Goal: Find contact information: Find contact information

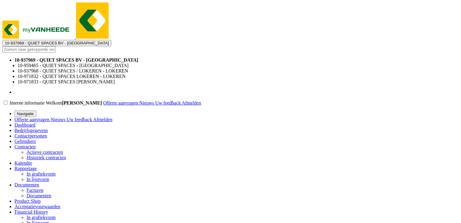
drag, startPoint x: 192, startPoint y: 8, endPoint x: 183, endPoint y: 8, distance: 9.4
click at [57, 45] on b "button" at bounding box center [57, 45] width 0 height 0
click at [56, 46] on input "text" at bounding box center [28, 49] width 53 height 6
paste input "10-855248"
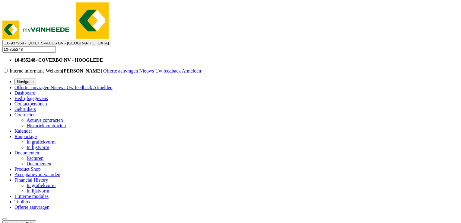
type input "10-855248"
click at [103, 57] on strong "10-855248 - COVERBO NV - HOOGLEDE" at bounding box center [58, 59] width 88 height 5
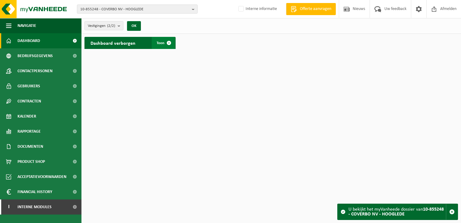
click at [170, 43] on span at bounding box center [169, 43] width 12 height 12
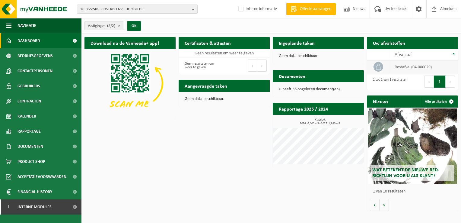
click at [405, 67] on td "restafval (04-000029)" at bounding box center [424, 66] width 68 height 13
click at [192, 9] on button "10-855248 - COVERBO NV - HOOGLEDE" at bounding box center [137, 9] width 121 height 9
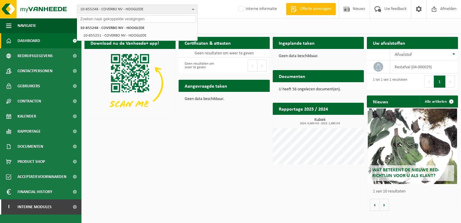
click at [94, 18] on input "text" at bounding box center [137, 19] width 118 height 8
paste input "01-070186"
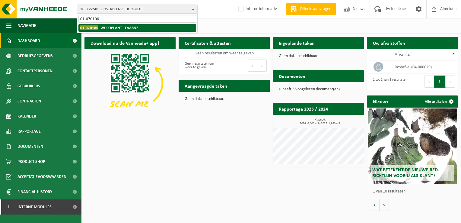
type input "01-070186"
click at [115, 29] on strong "01-070186 - WULOPLANT - LAARNE" at bounding box center [109, 27] width 58 height 5
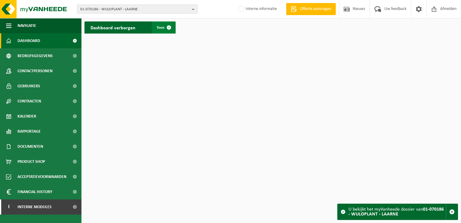
drag, startPoint x: 170, startPoint y: 28, endPoint x: 167, endPoint y: 29, distance: 3.5
click at [170, 28] on span at bounding box center [169, 27] width 12 height 12
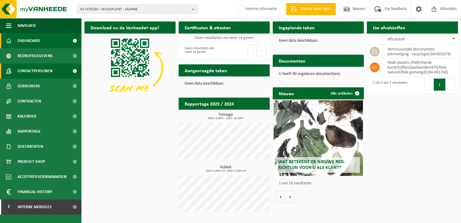
drag, startPoint x: 41, startPoint y: 71, endPoint x: 59, endPoint y: 73, distance: 18.6
click at [41, 71] on span "Contactpersonen" at bounding box center [35, 70] width 35 height 15
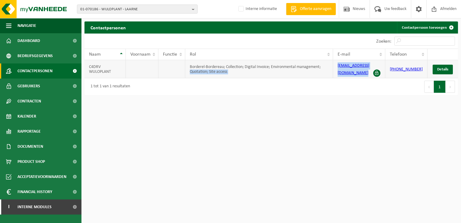
drag, startPoint x: 337, startPoint y: 69, endPoint x: 381, endPoint y: 65, distance: 44.6
click at [381, 65] on tr "C4DRV WULOPLANT Borderel-Bordereau; Collection; Digital Invoice; Environmental …" at bounding box center [272, 69] width 374 height 18
drag, startPoint x: 192, startPoint y: 9, endPoint x: 186, endPoint y: 12, distance: 7.2
click at [192, 9] on b "button" at bounding box center [194, 9] width 5 height 8
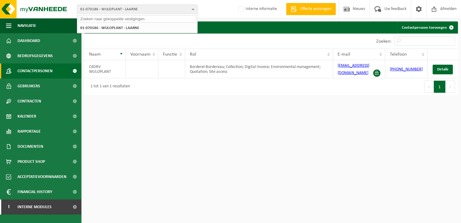
click at [111, 20] on input "text" at bounding box center [137, 19] width 118 height 8
paste input "01-073166"
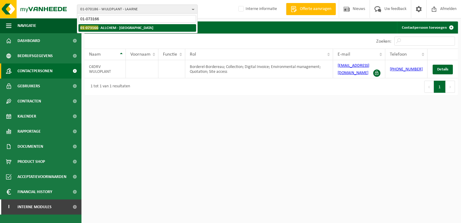
type input "01-073166"
click at [132, 31] on li "01-073166 - ALLCHEM - GENT" at bounding box center [137, 28] width 118 height 8
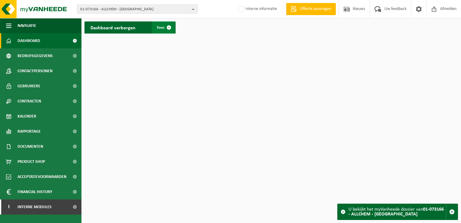
click at [169, 26] on span at bounding box center [169, 27] width 12 height 12
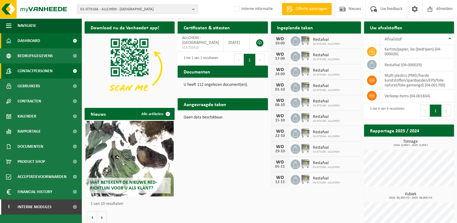
click at [69, 70] on span at bounding box center [75, 70] width 14 height 15
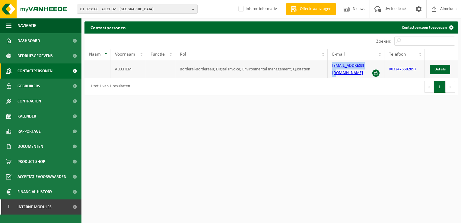
drag, startPoint x: 331, startPoint y: 66, endPoint x: 367, endPoint y: 67, distance: 36.9
click at [367, 67] on td "allchem@skynet.be" at bounding box center [356, 69] width 56 height 18
copy link "allchem@skynet.be"
click at [190, 8] on button "01-073166 - ALLCHEM - GENT" at bounding box center [137, 9] width 121 height 9
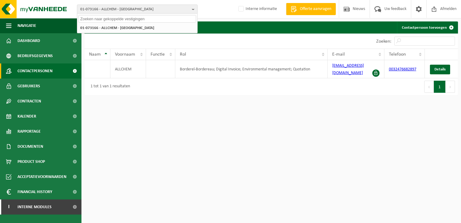
click at [83, 17] on input "text" at bounding box center [137, 19] width 118 height 8
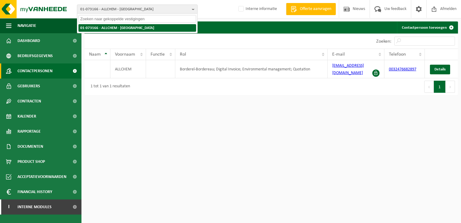
paste input "01-075294"
type input "01-075294"
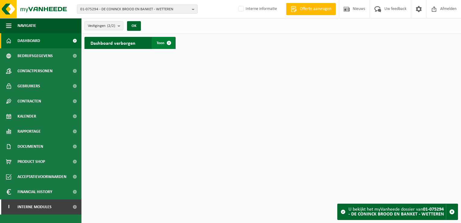
click at [170, 42] on span at bounding box center [169, 43] width 12 height 12
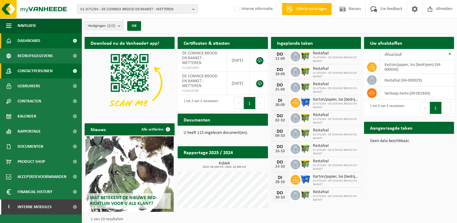
click at [46, 72] on span "Contactpersonen" at bounding box center [35, 70] width 35 height 15
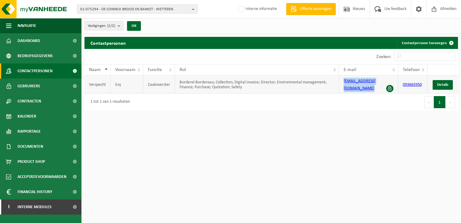
drag, startPoint x: 339, startPoint y: 85, endPoint x: 389, endPoint y: 83, distance: 49.5
click at [389, 83] on td "evy.verspecht@skynet.be" at bounding box center [368, 84] width 59 height 18
copy link "evy.verspecht@skynet.be"
drag, startPoint x: 195, startPoint y: 10, endPoint x: 185, endPoint y: 11, distance: 10.0
click at [194, 10] on b "button" at bounding box center [194, 9] width 5 height 8
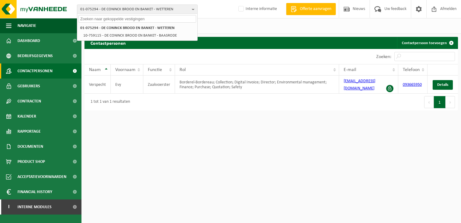
click at [139, 19] on input "text" at bounding box center [137, 19] width 118 height 8
paste input "01-078069"
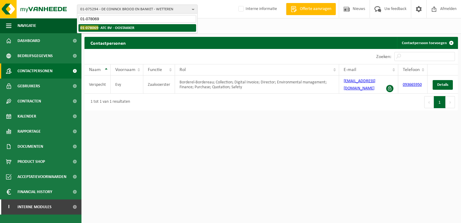
type input "01-078069"
click at [115, 30] on strong "01-078069 - ATC BV - OOSTAKKER" at bounding box center [107, 27] width 54 height 5
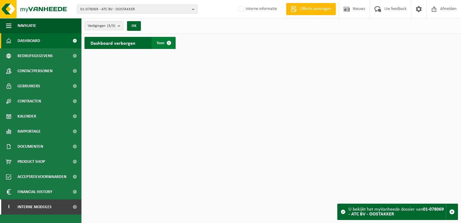
click at [167, 43] on span at bounding box center [169, 43] width 12 height 12
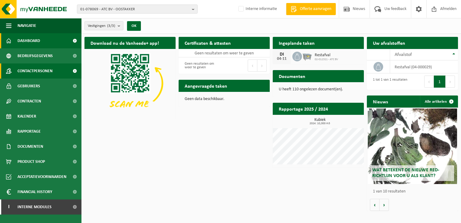
click at [76, 69] on span at bounding box center [75, 70] width 14 height 15
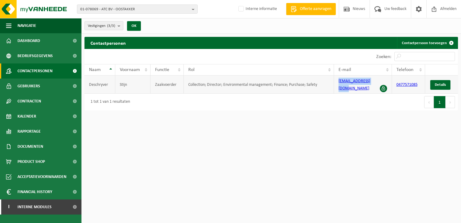
drag, startPoint x: 337, startPoint y: 80, endPoint x: 376, endPoint y: 82, distance: 38.7
click at [376, 82] on td "[EMAIL_ADDRESS][DOMAIN_NAME]" at bounding box center [363, 84] width 58 height 18
copy link "[EMAIL_ADDRESS][DOMAIN_NAME]"
drag, startPoint x: 192, startPoint y: 9, endPoint x: 147, endPoint y: 9, distance: 44.7
click at [190, 9] on button "01-078069 - ATC BV - OOSTAKKER" at bounding box center [137, 9] width 121 height 9
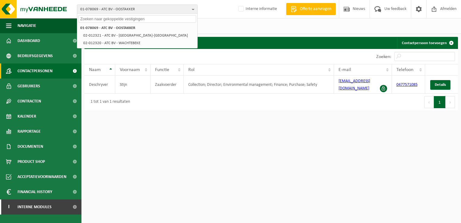
click at [99, 19] on input "text" at bounding box center [137, 19] width 118 height 8
paste input "01-081517"
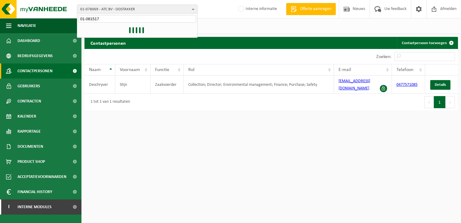
type input "01-081517"
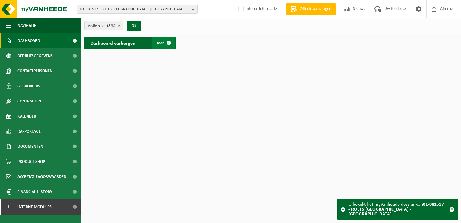
click at [170, 42] on span at bounding box center [169, 43] width 12 height 12
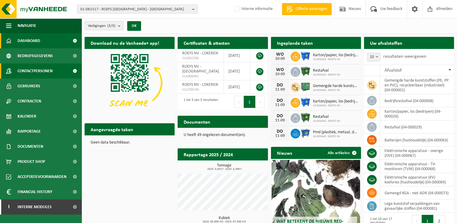
click at [43, 70] on span "Contactpersonen" at bounding box center [35, 70] width 35 height 15
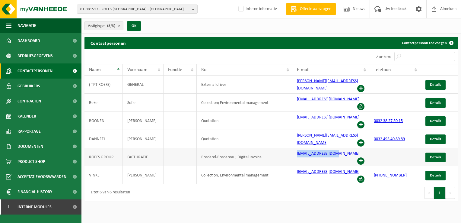
drag, startPoint x: 296, startPoint y: 138, endPoint x: 338, endPoint y: 138, distance: 42.0
click at [338, 148] on td "[EMAIL_ADDRESS][DOMAIN_NAME]" at bounding box center [331, 157] width 77 height 18
copy link "[EMAIL_ADDRESS][DOMAIN_NAME]"
drag, startPoint x: 295, startPoint y: 98, endPoint x: 344, endPoint y: 98, distance: 49.5
click at [344, 98] on td "[EMAIL_ADDRESS][DOMAIN_NAME]" at bounding box center [331, 103] width 77 height 18
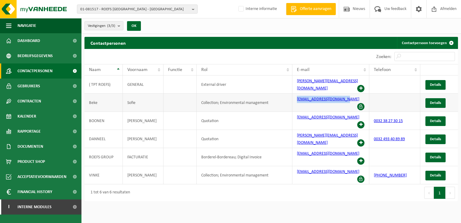
copy link "[EMAIL_ADDRESS][DOMAIN_NAME]"
